Goal: Task Accomplishment & Management: Use online tool/utility

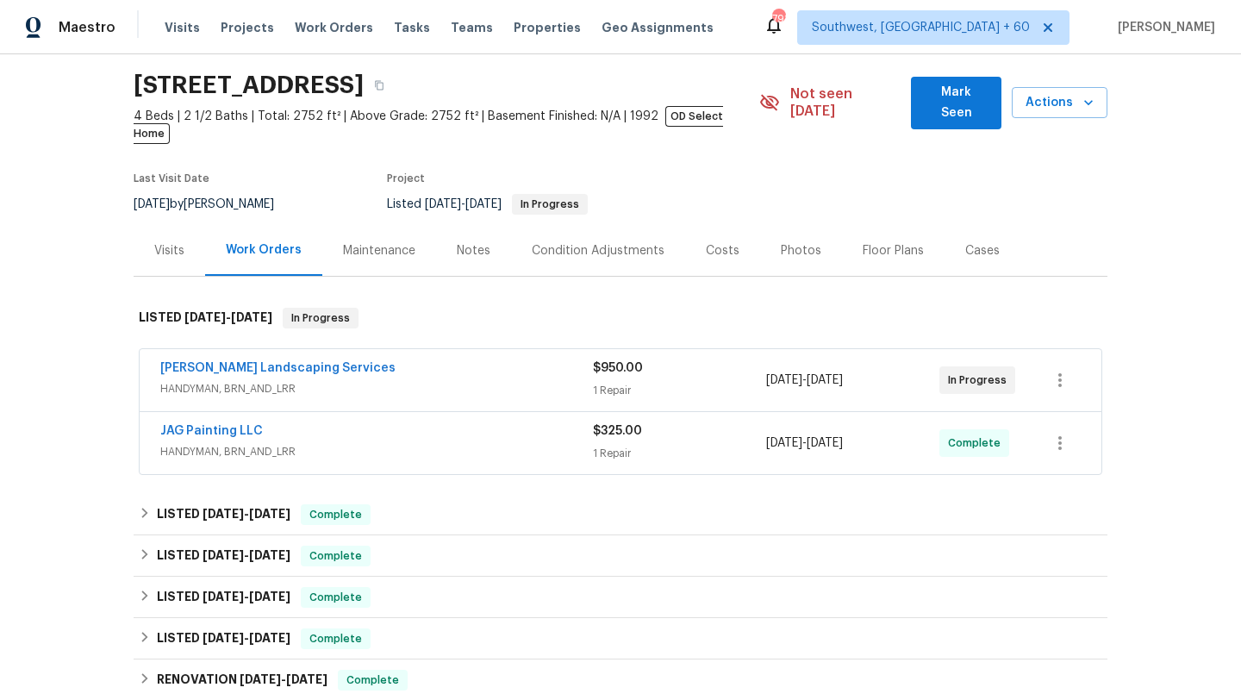
scroll to position [78, 0]
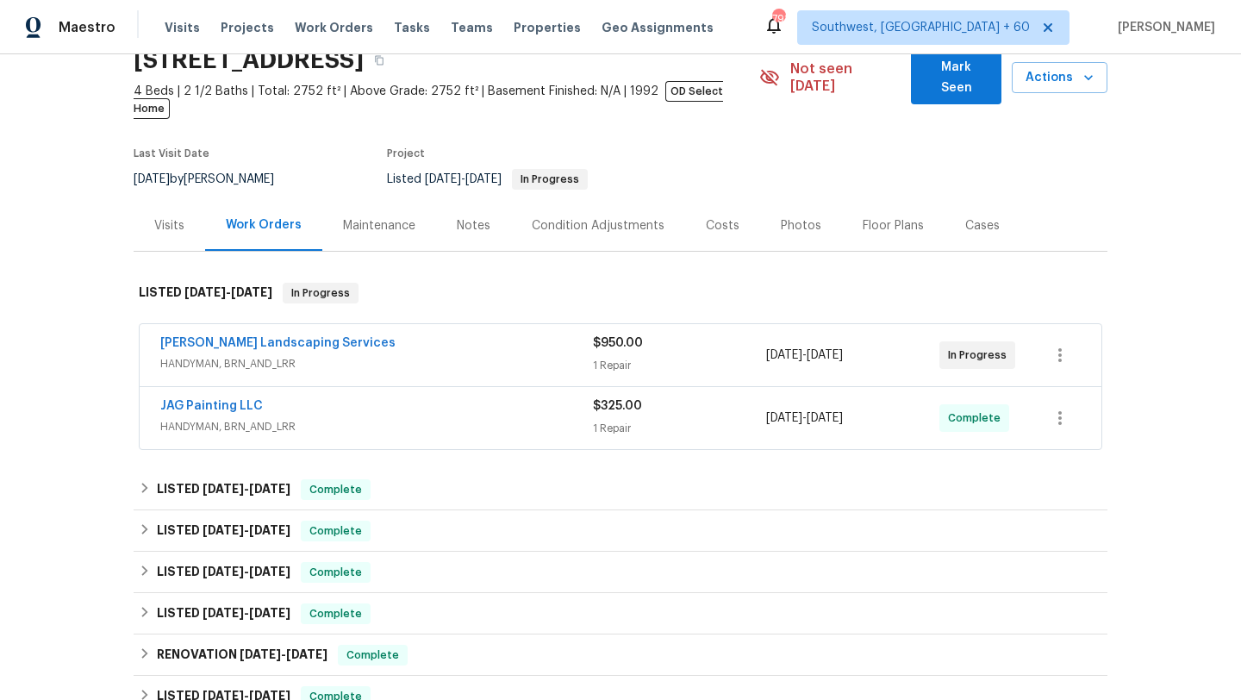
click at [403, 334] on div "[PERSON_NAME] Landscaping Services" at bounding box center [376, 344] width 433 height 21
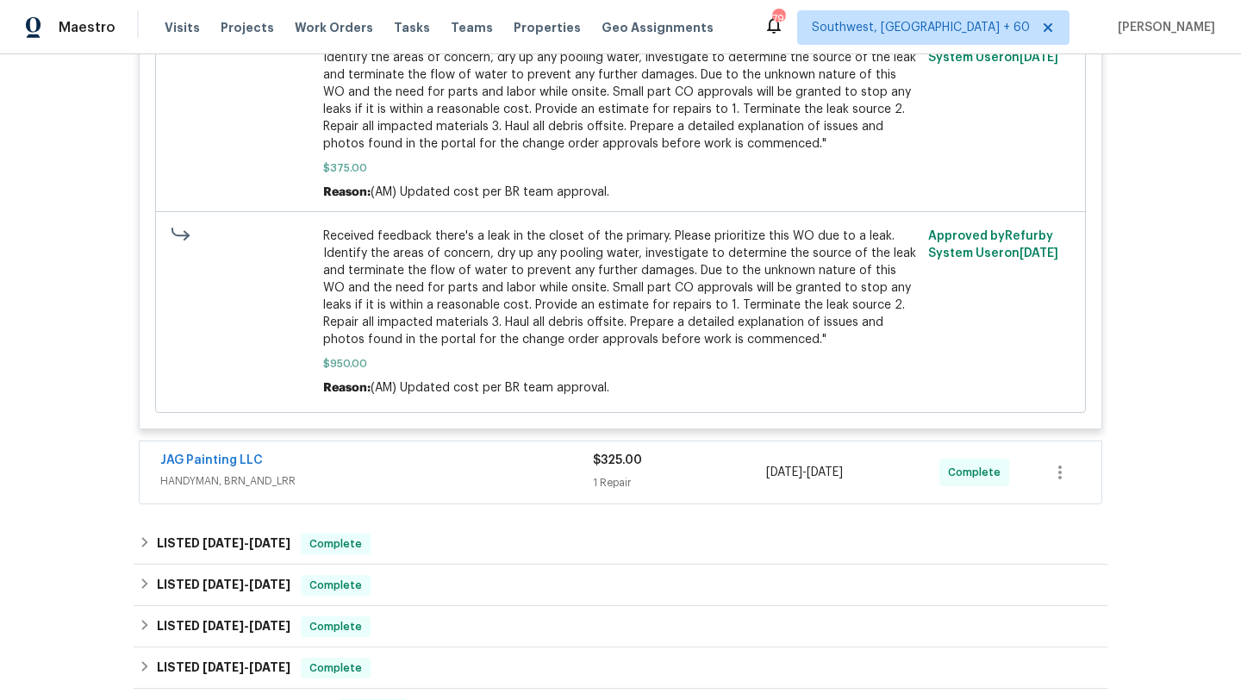
scroll to position [767, 0]
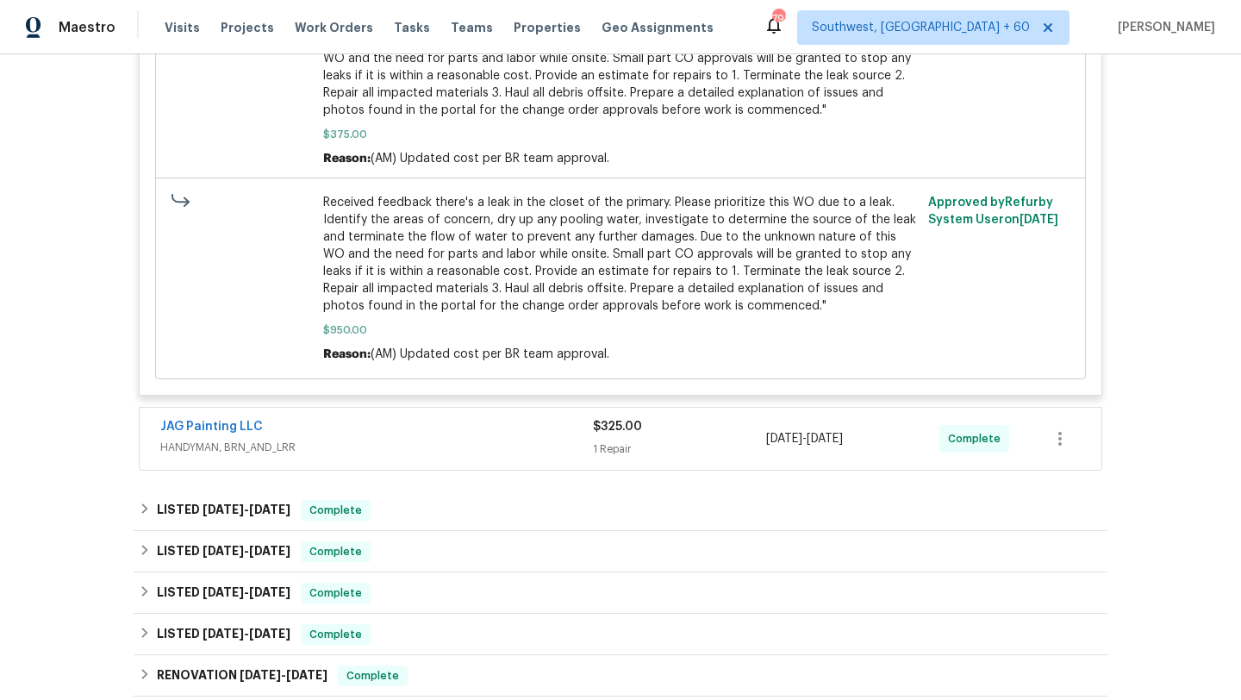
click at [438, 439] on span "HANDYMAN, BRN_AND_LRR" at bounding box center [376, 447] width 433 height 17
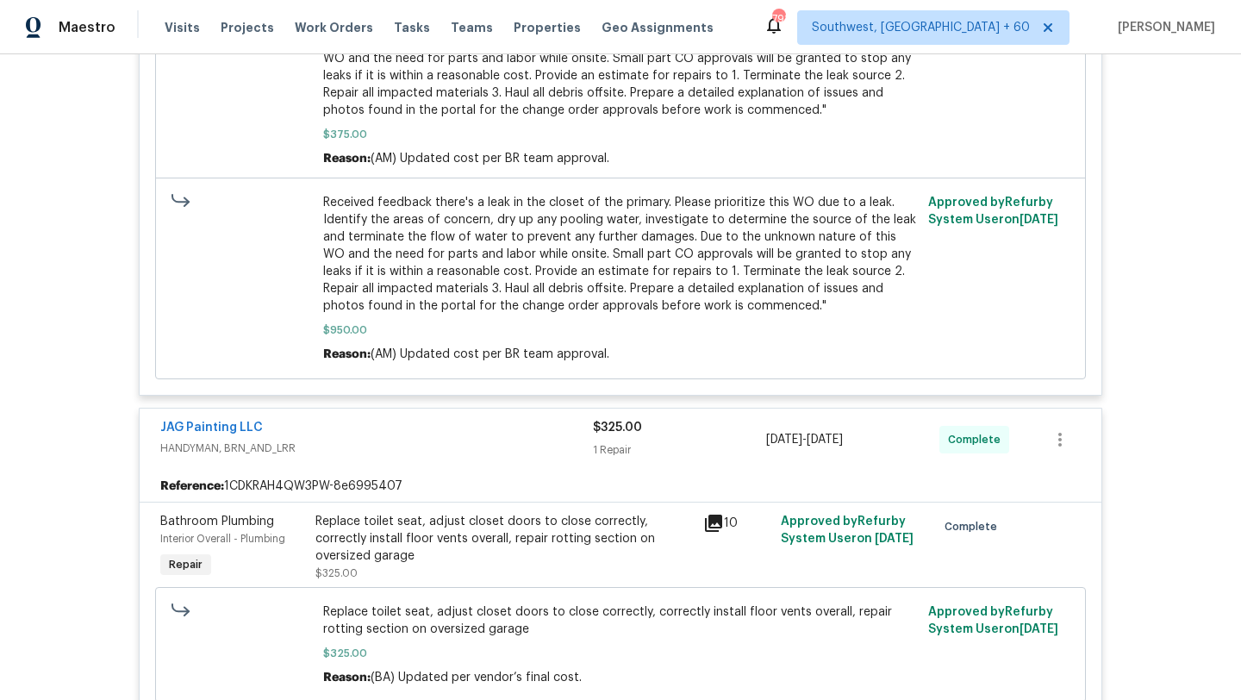
click at [402, 419] on div "JAG Painting LLC" at bounding box center [376, 429] width 433 height 21
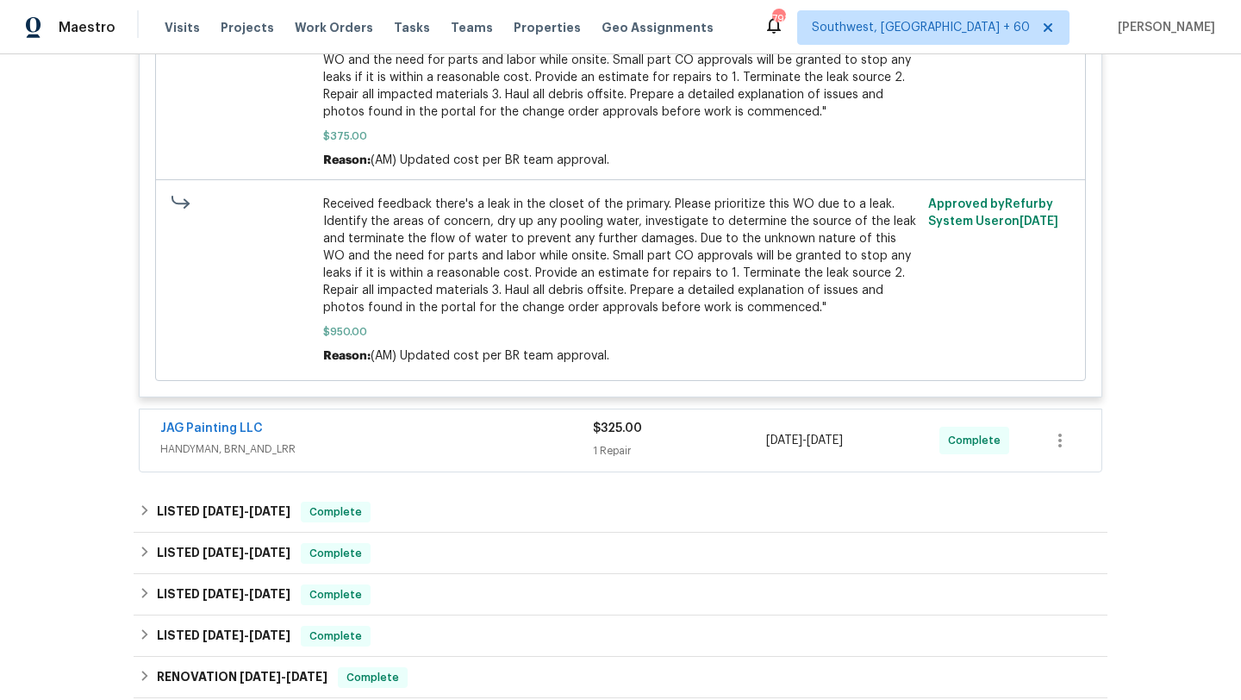
scroll to position [708, 0]
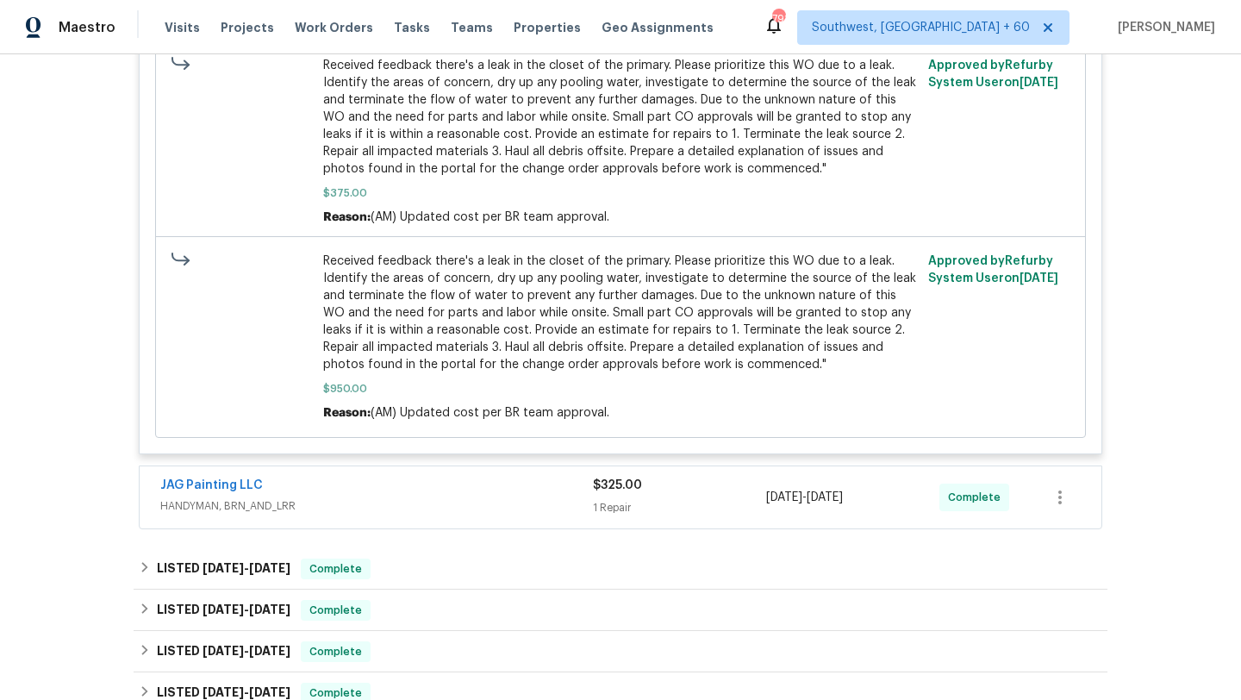
click at [453, 497] on span "HANDYMAN, BRN_AND_LRR" at bounding box center [376, 505] width 433 height 17
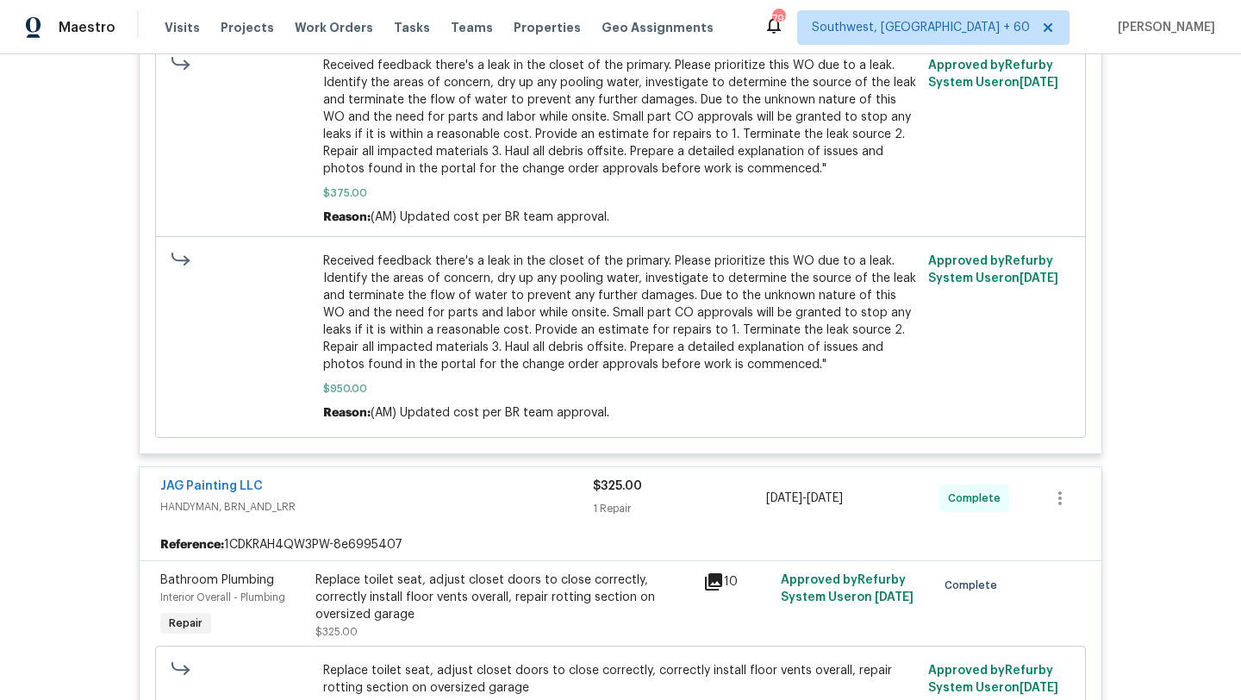
click at [453, 498] on span "HANDYMAN, BRN_AND_LRR" at bounding box center [376, 506] width 433 height 17
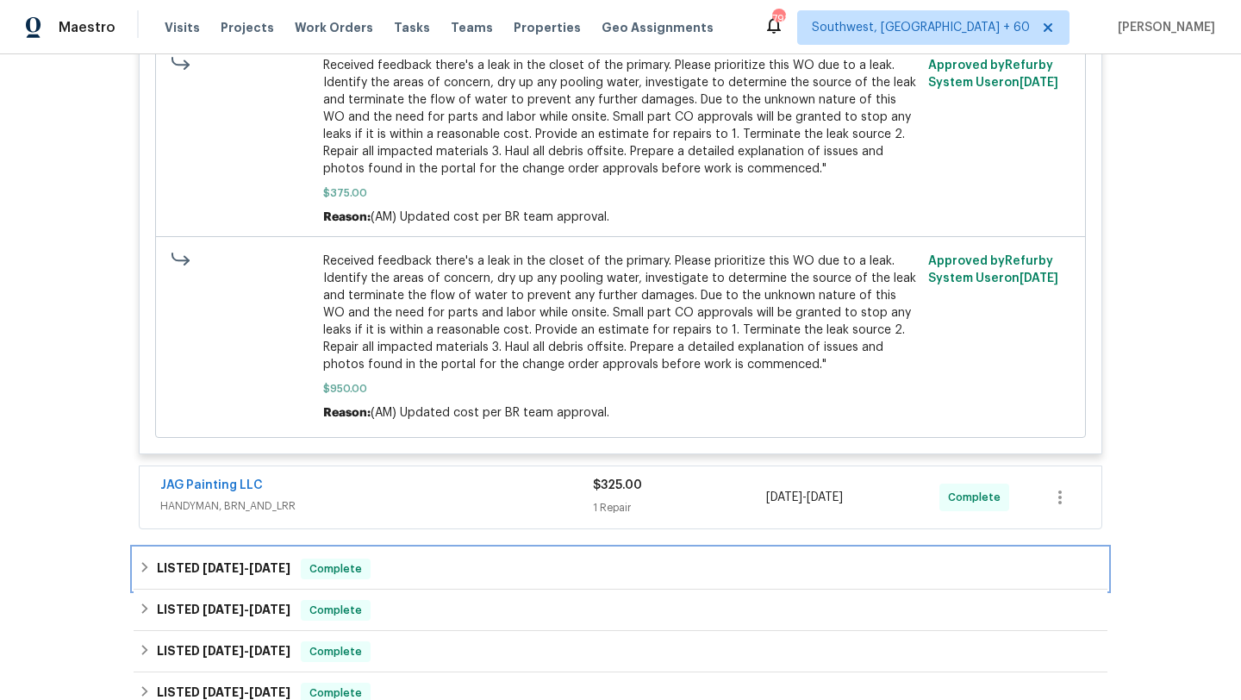
click at [455, 558] on div "LISTED [DATE] - [DATE] Complete" at bounding box center [620, 568] width 963 height 21
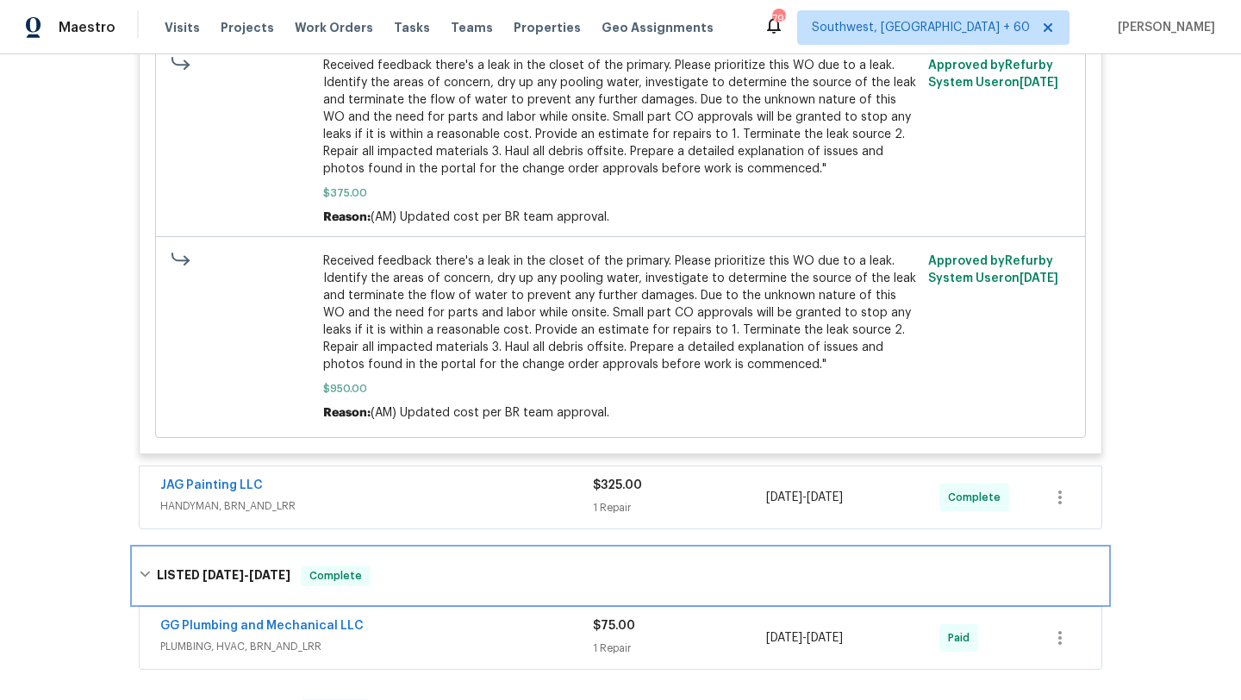
click at [455, 548] on div "LISTED [DATE] - [DATE] Complete" at bounding box center [621, 575] width 974 height 55
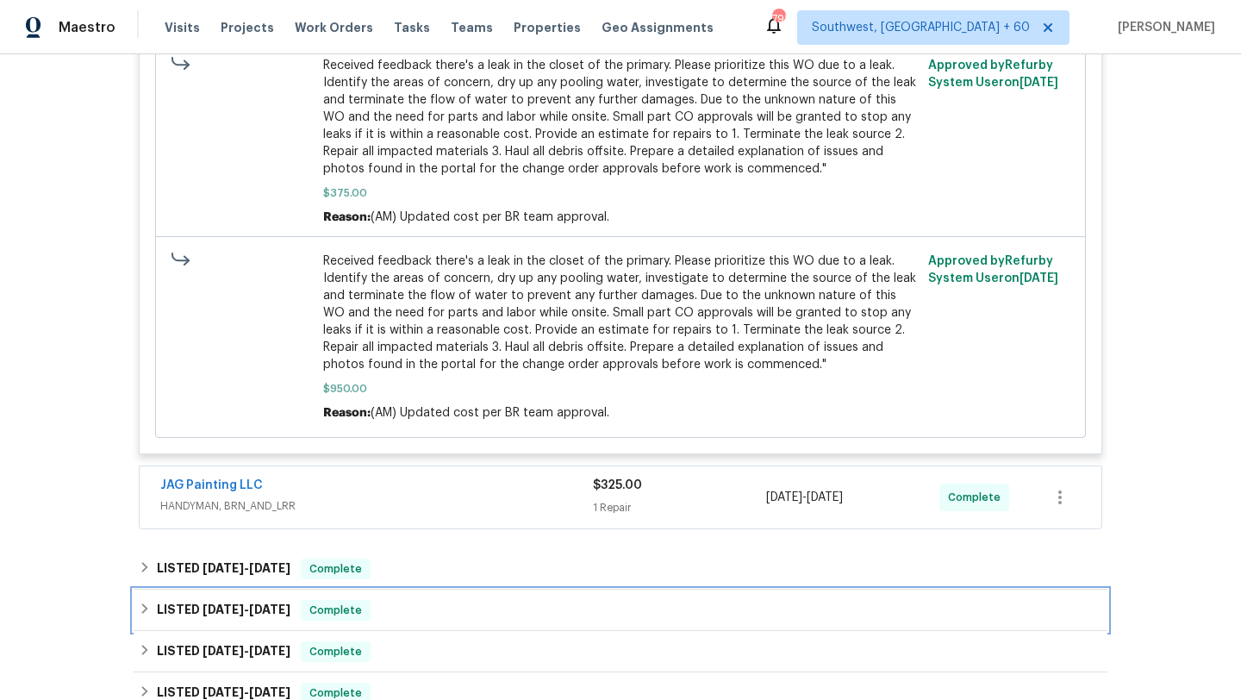
click at [450, 600] on div "LISTED [DATE] - [DATE] Complete" at bounding box center [620, 610] width 963 height 21
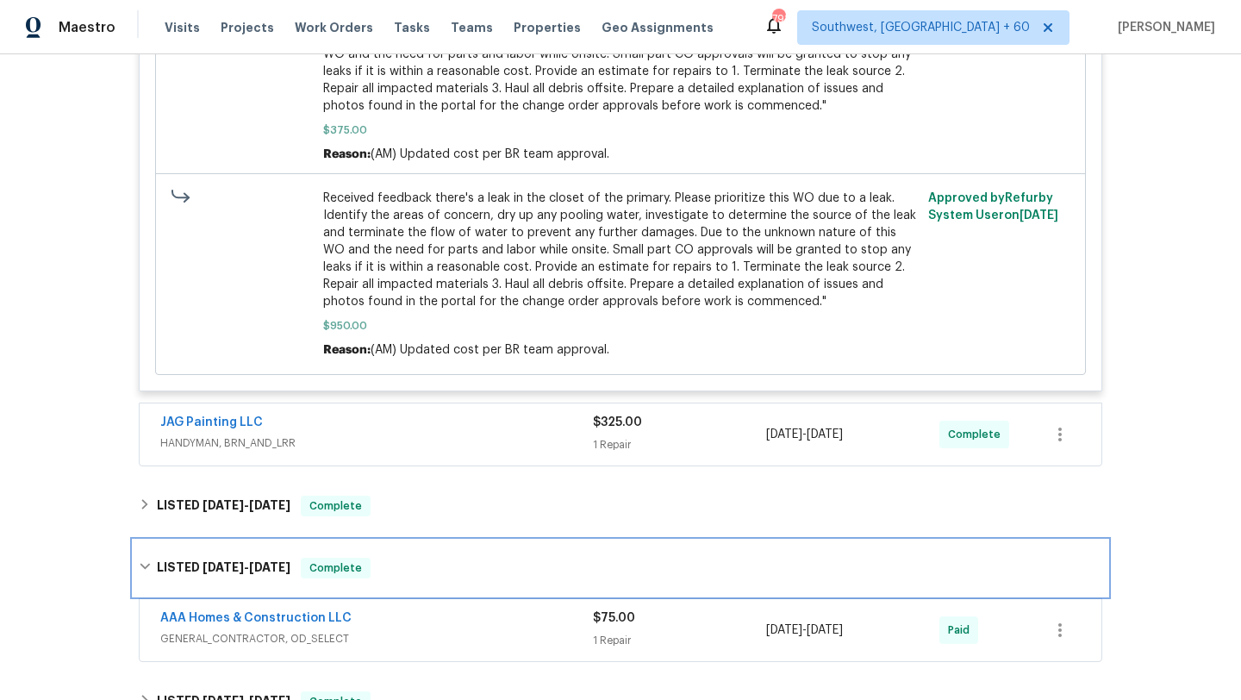
scroll to position [774, 0]
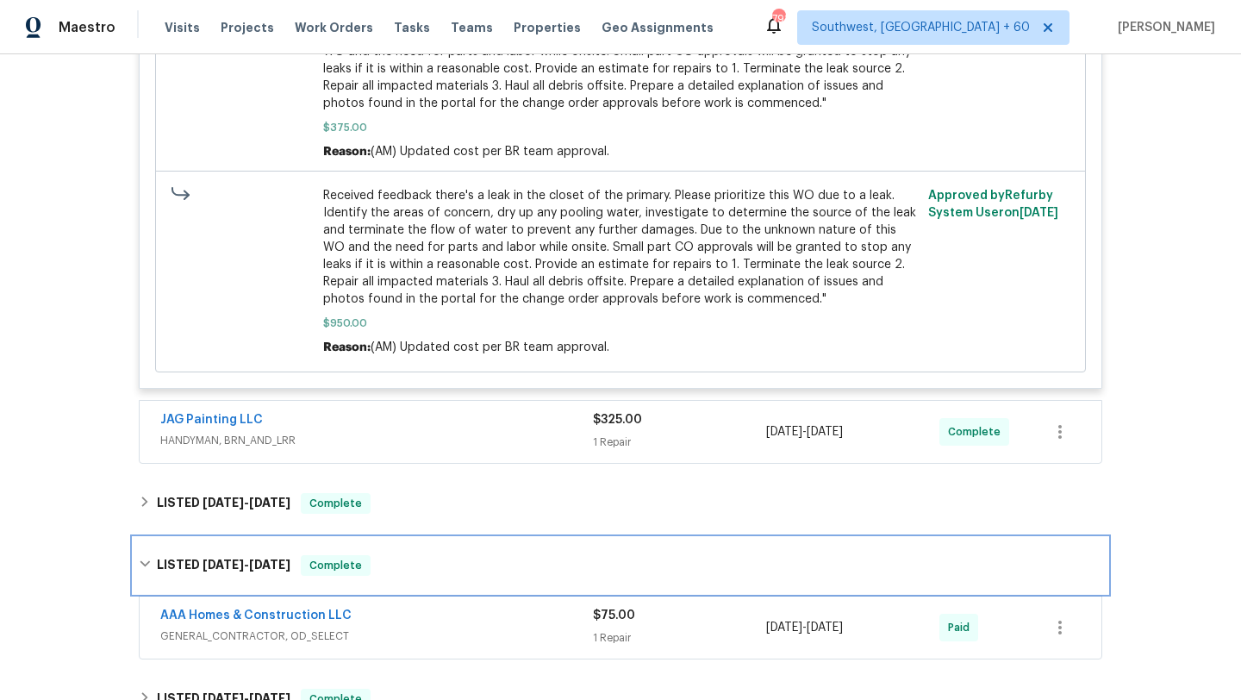
click at [458, 555] on div "LISTED [DATE] - [DATE] Complete" at bounding box center [620, 565] width 963 height 21
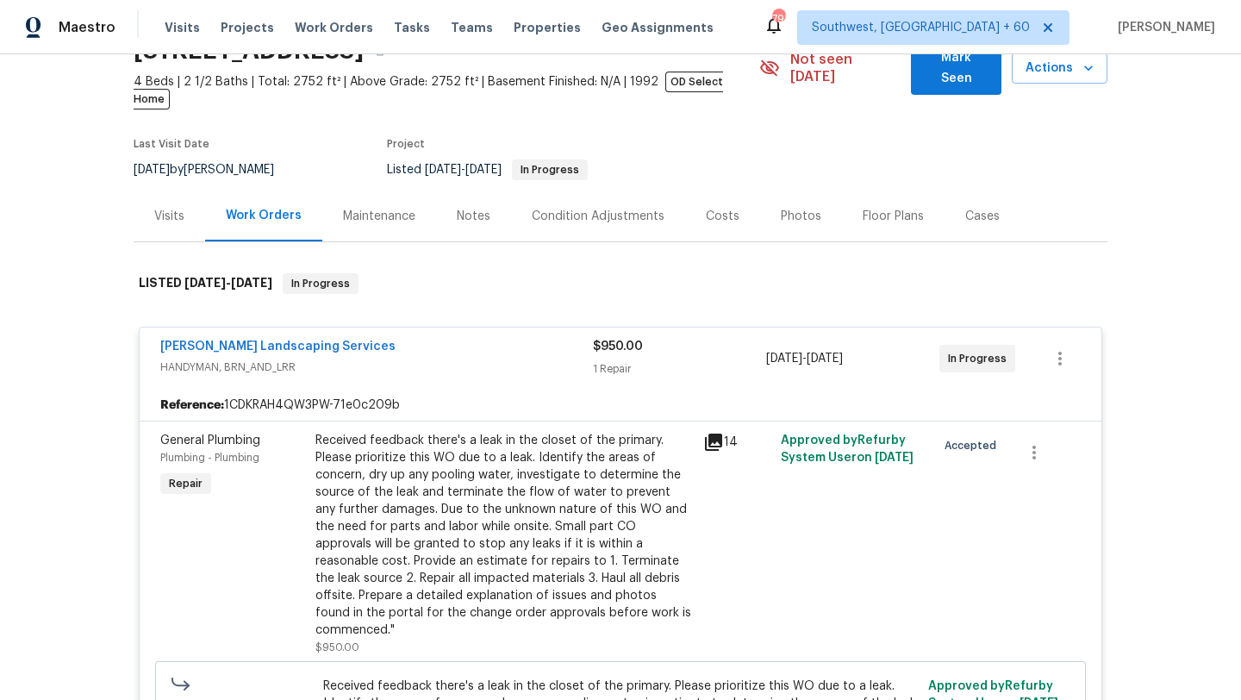
scroll to position [0, 0]
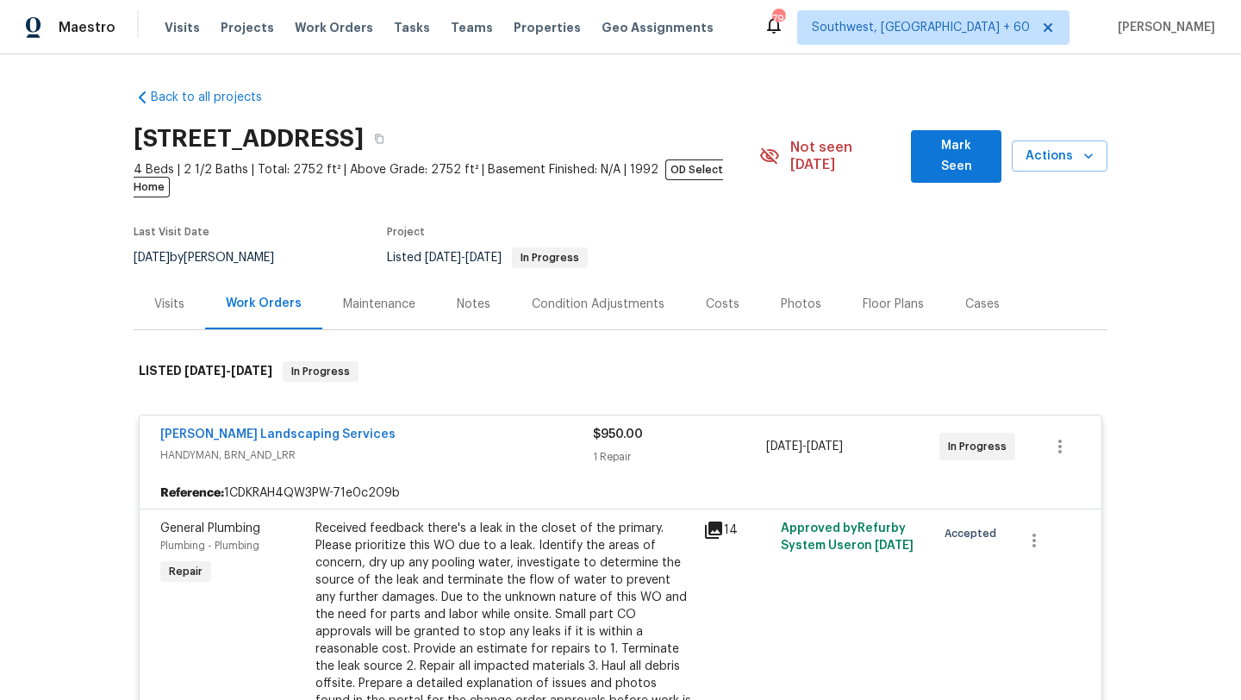
click at [442, 448] on div "[PERSON_NAME] Landscaping Services HANDYMAN, BRN_AND_LRR" at bounding box center [376, 446] width 433 height 41
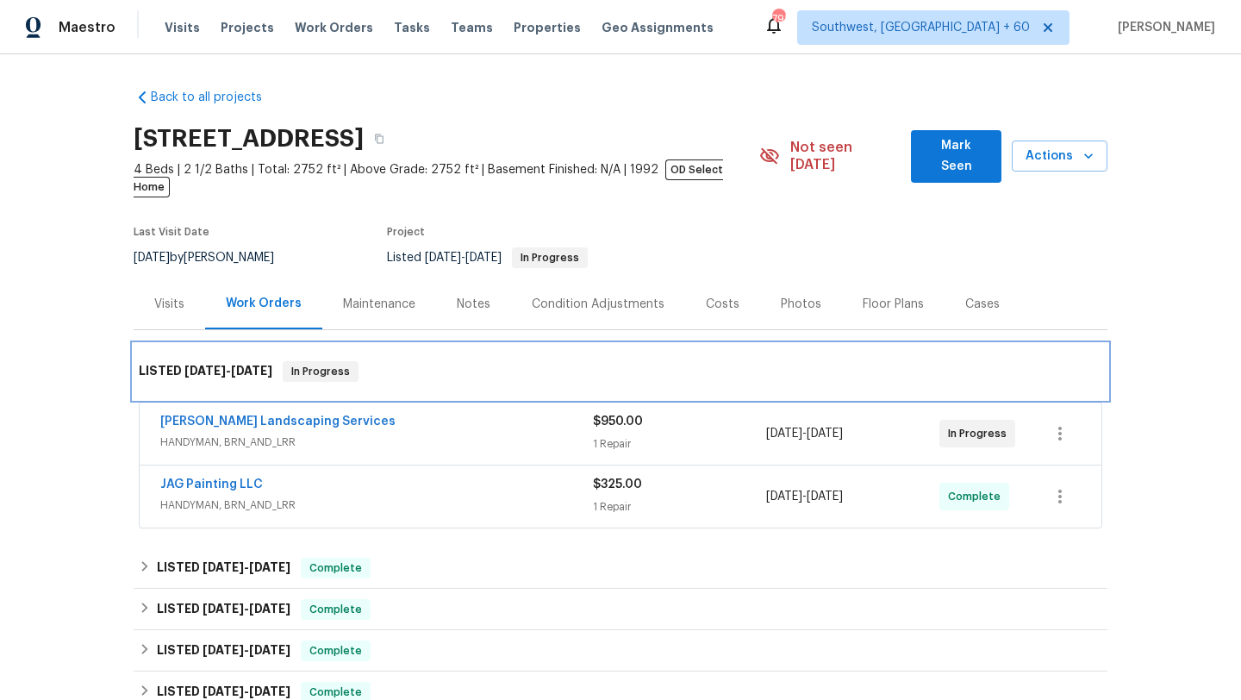
click at [442, 361] on div "LISTED [DATE] - [DATE] In Progress" at bounding box center [620, 371] width 963 height 21
click at [221, 364] on span "[DATE]" at bounding box center [204, 370] width 41 height 12
